Goal: Information Seeking & Learning: Learn about a topic

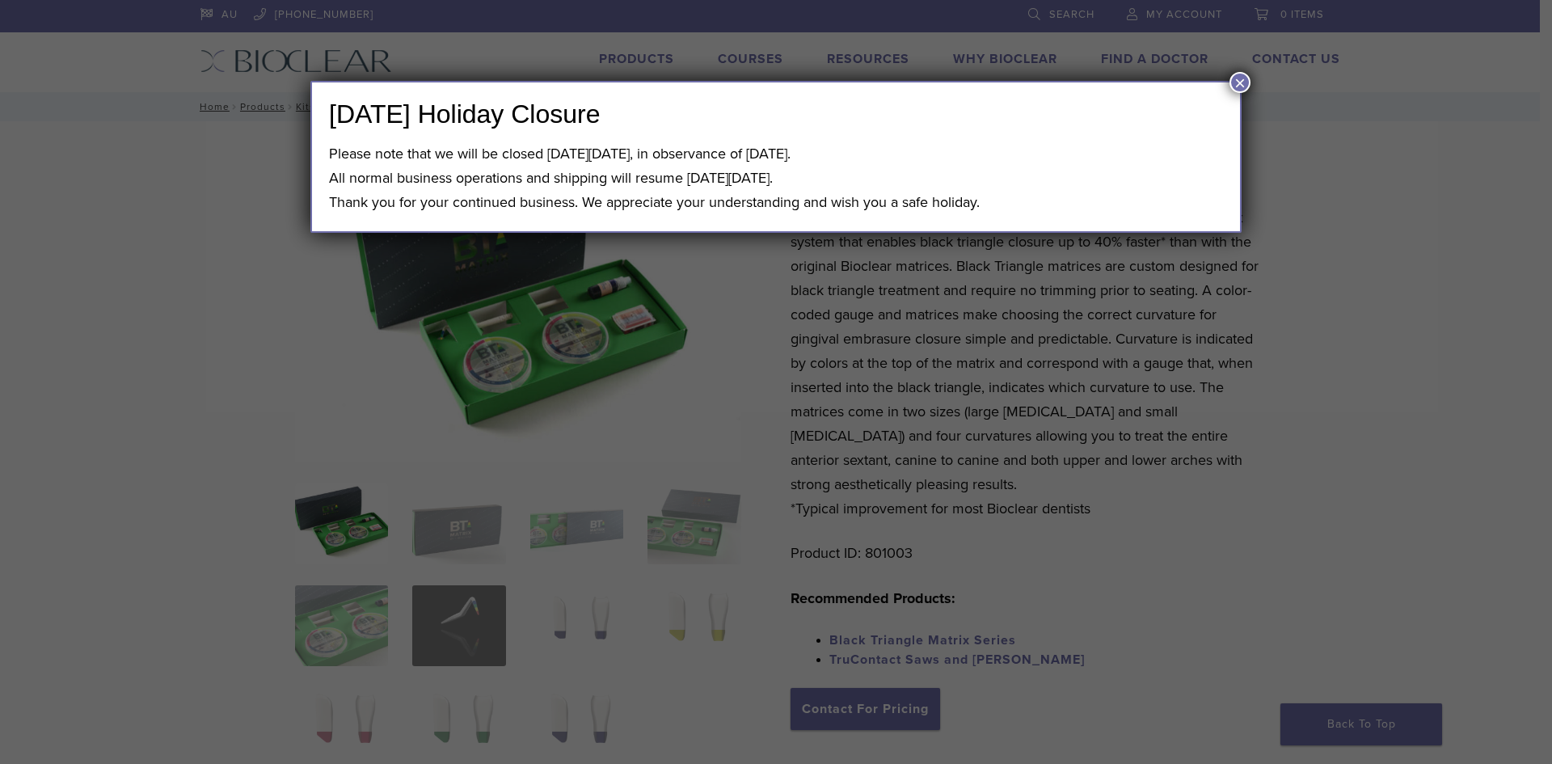
click at [1241, 82] on button "×" at bounding box center [1239, 82] width 21 height 21
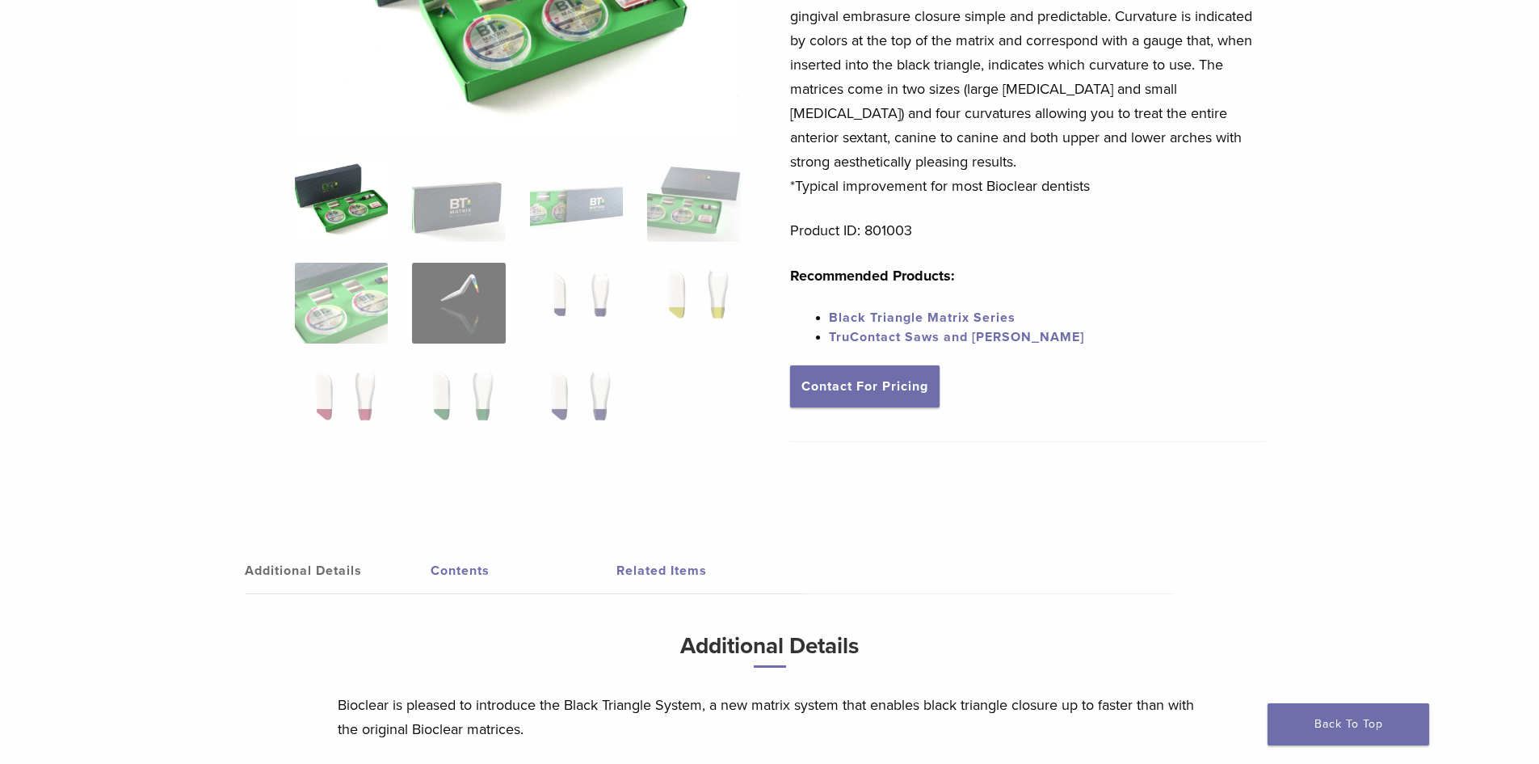
scroll to position [323, 0]
click at [617, 318] on img at bounding box center [576, 302] width 93 height 81
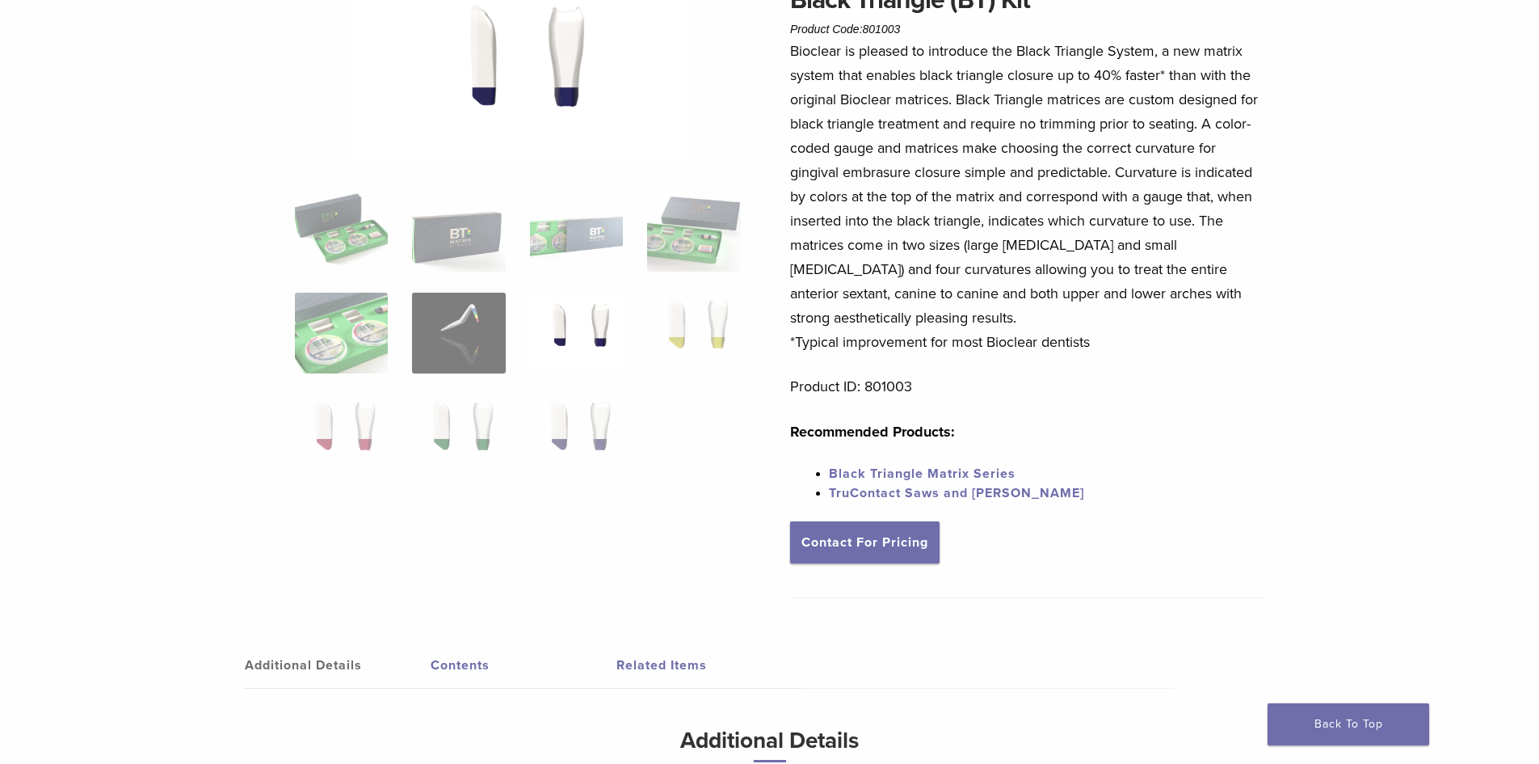
scroll to position [0, 0]
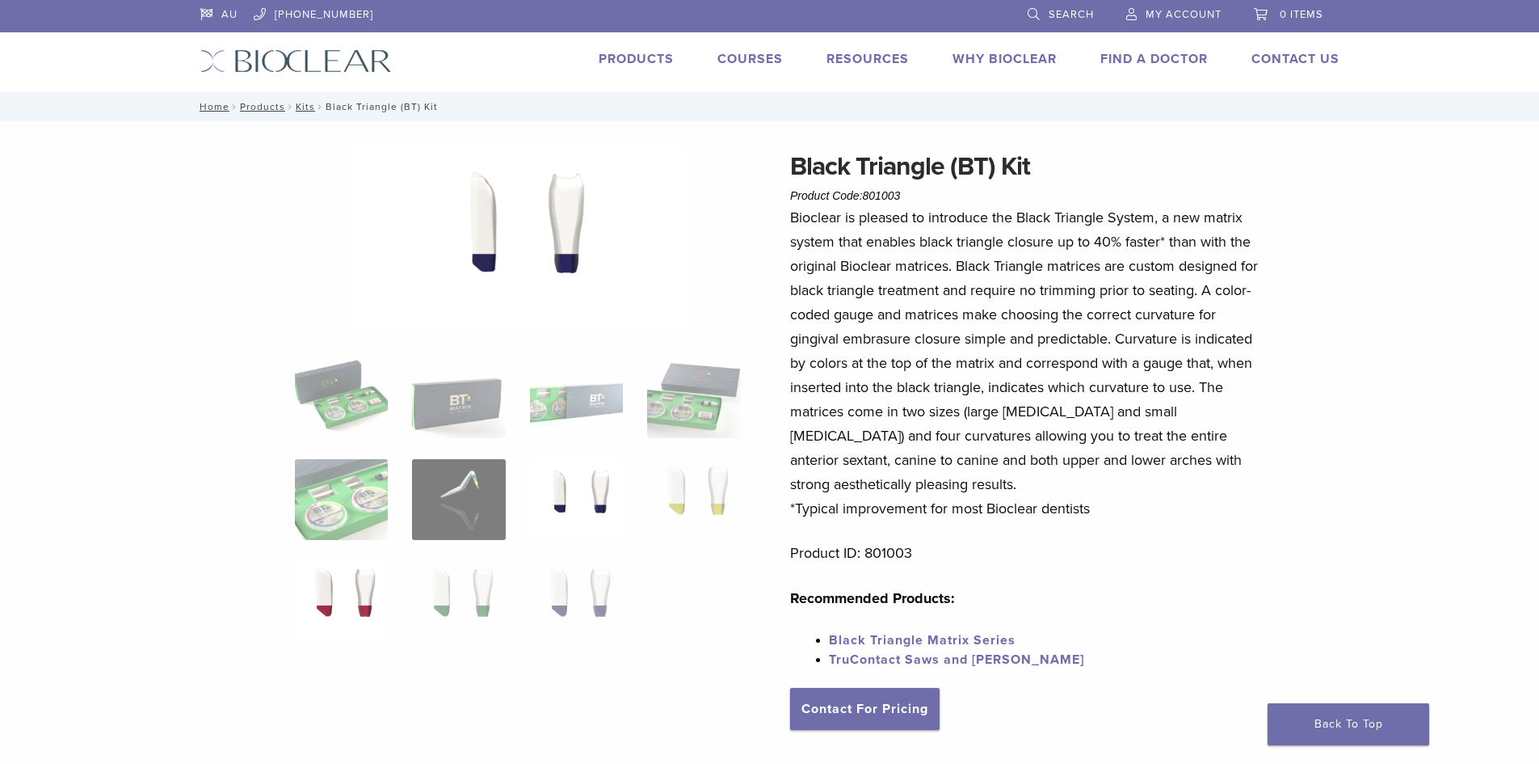
click at [360, 600] on img at bounding box center [341, 601] width 93 height 81
click at [598, 530] on img at bounding box center [576, 499] width 93 height 81
click at [581, 576] on img at bounding box center [576, 601] width 93 height 81
click at [725, 493] on img at bounding box center [693, 499] width 93 height 81
click at [512, 591] on ol at bounding box center [518, 509] width 470 height 305
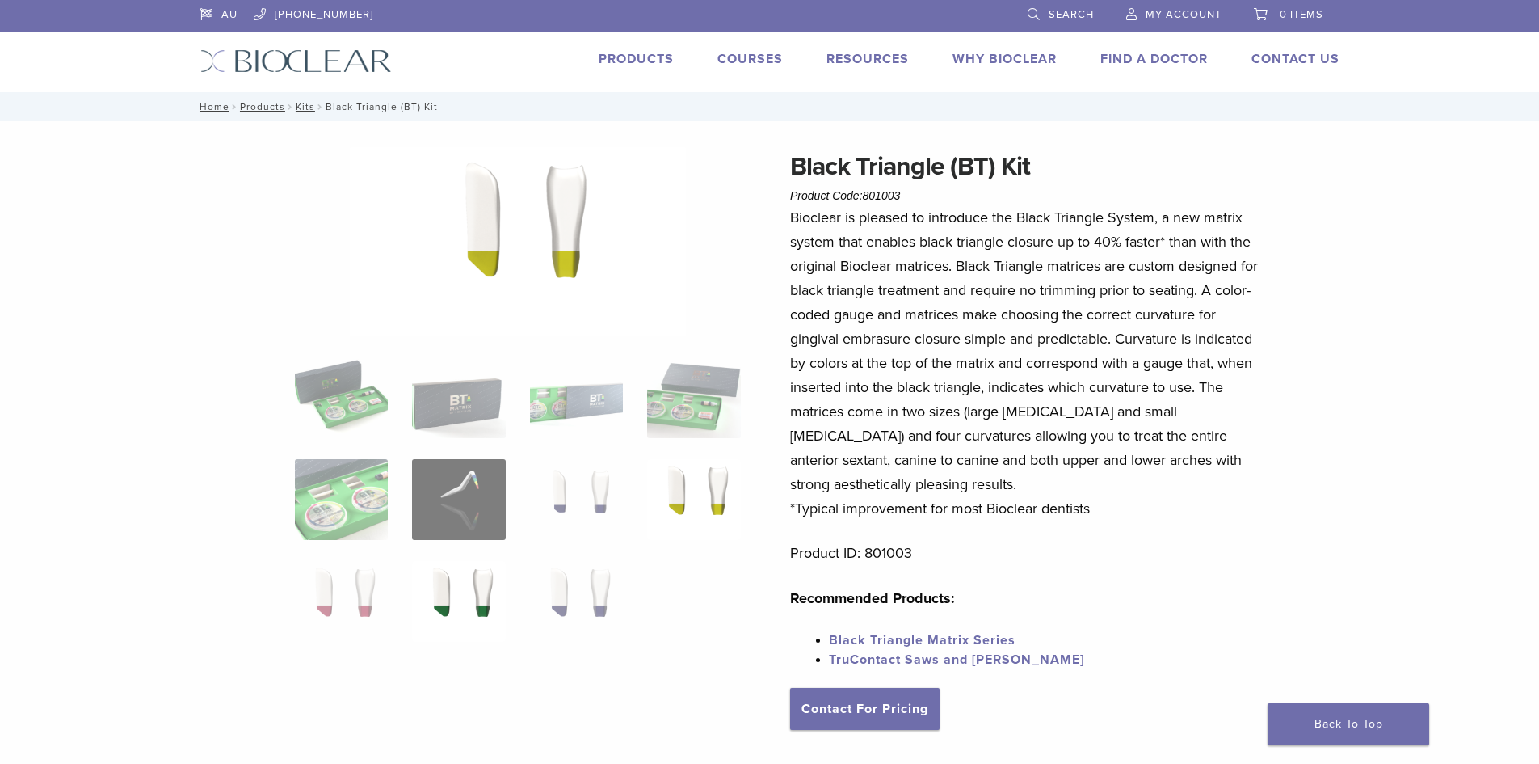
click at [481, 594] on img at bounding box center [458, 601] width 93 height 81
click at [537, 597] on img at bounding box center [576, 601] width 93 height 81
click at [336, 616] on img at bounding box center [341, 601] width 93 height 81
click at [562, 507] on img at bounding box center [576, 499] width 93 height 81
